Goal: Transaction & Acquisition: Book appointment/travel/reservation

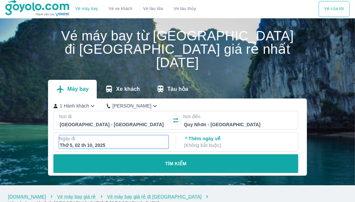
click at [108, 142] on div "Thứ 5, 02 th 10, 2025" at bounding box center [114, 145] width 108 height 7
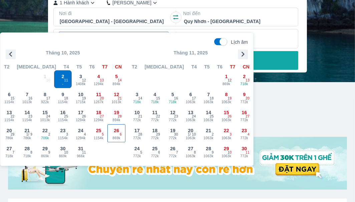
scroll to position [105, 0]
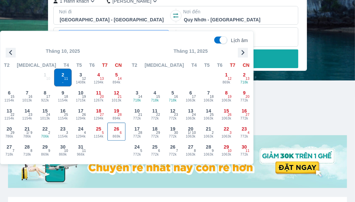
click at [117, 131] on span "26" at bounding box center [116, 128] width 5 height 7
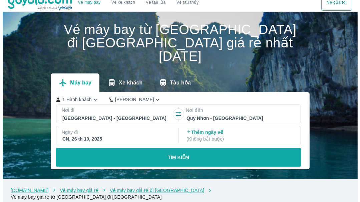
scroll to position [5, 0]
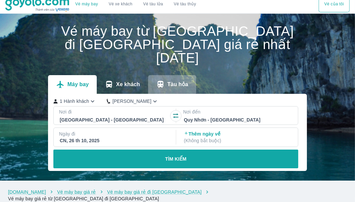
click at [166, 75] on button "Tàu hỏa" at bounding box center [172, 84] width 48 height 19
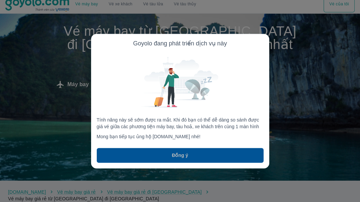
click at [185, 156] on p "Đồng ý" at bounding box center [180, 155] width 16 height 7
click at [184, 153] on p "Đồng ý" at bounding box center [180, 155] width 16 height 7
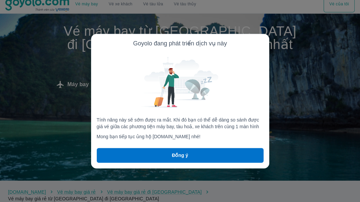
click at [294, 82] on div at bounding box center [180, 101] width 360 height 202
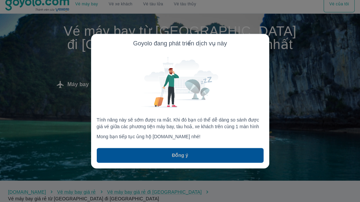
click at [187, 152] on p "Đồng ý" at bounding box center [180, 155] width 16 height 7
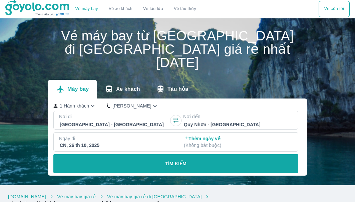
scroll to position [5, 0]
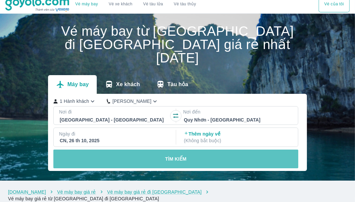
click at [168, 156] on p "TÌM KIẾM" at bounding box center [175, 159] width 21 height 7
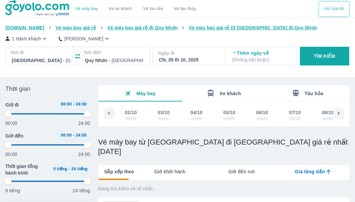
scroll to position [0, 661]
type input "97.9166666666667"
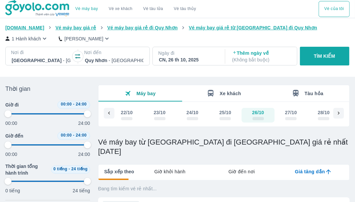
type input "97.9166666666667"
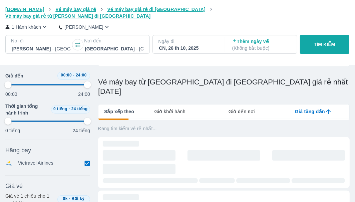
type input "97.9166666666667"
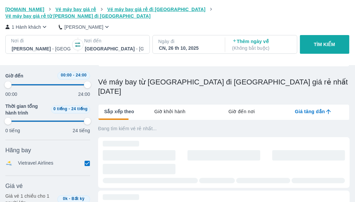
type input "97.9166666666667"
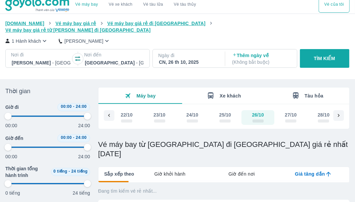
scroll to position [0, 0]
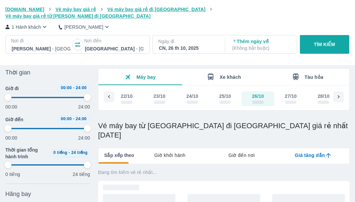
type input "97.9166666666667"
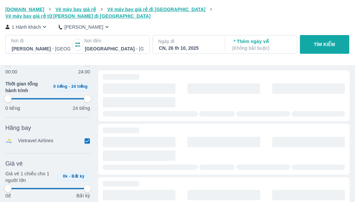
type input "97.9166666666667"
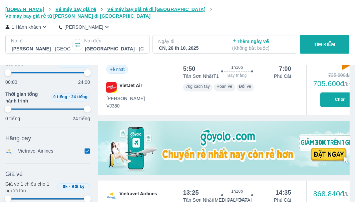
scroll to position [97, 0]
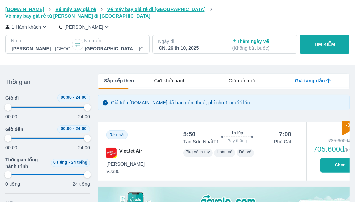
type input "97.9166666666667"
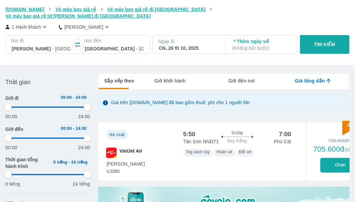
type input "97.9166666666667"
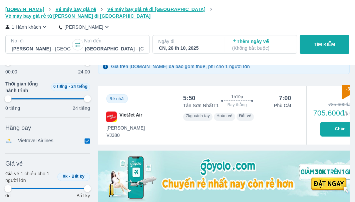
type input "97.9166666666667"
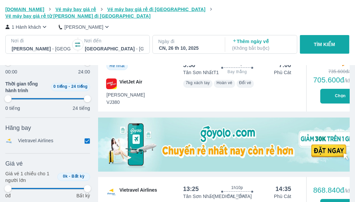
type input "97.9166666666667"
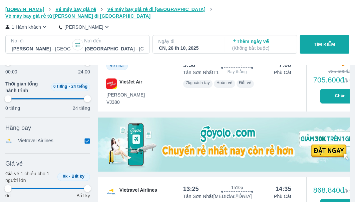
type input "97.9166666666667"
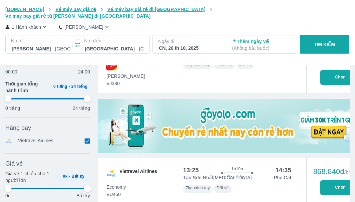
type input "97.9166666666667"
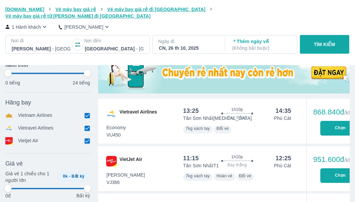
scroll to position [267, 0]
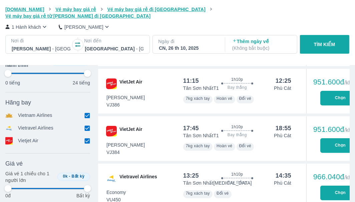
type input "97.9166666666667"
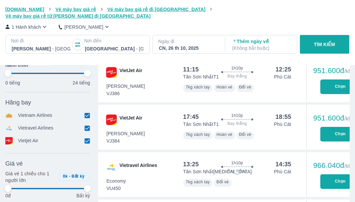
type input "97.9166666666667"
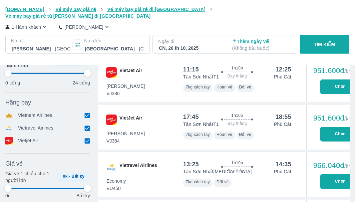
type input "97.9166666666667"
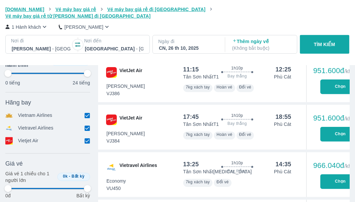
type input "97.9166666666667"
click at [335, 127] on button "Chọn" at bounding box center [340, 134] width 40 height 15
type input "97.9166666666667"
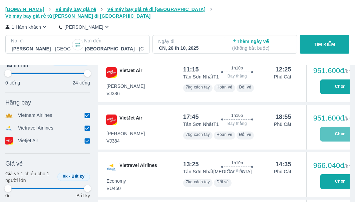
type input "97.9166666666667"
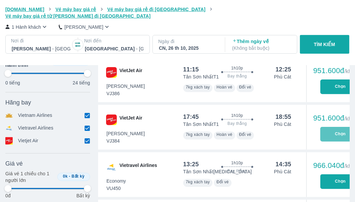
type input "97.9166666666667"
